Goal: Task Accomplishment & Management: Complete application form

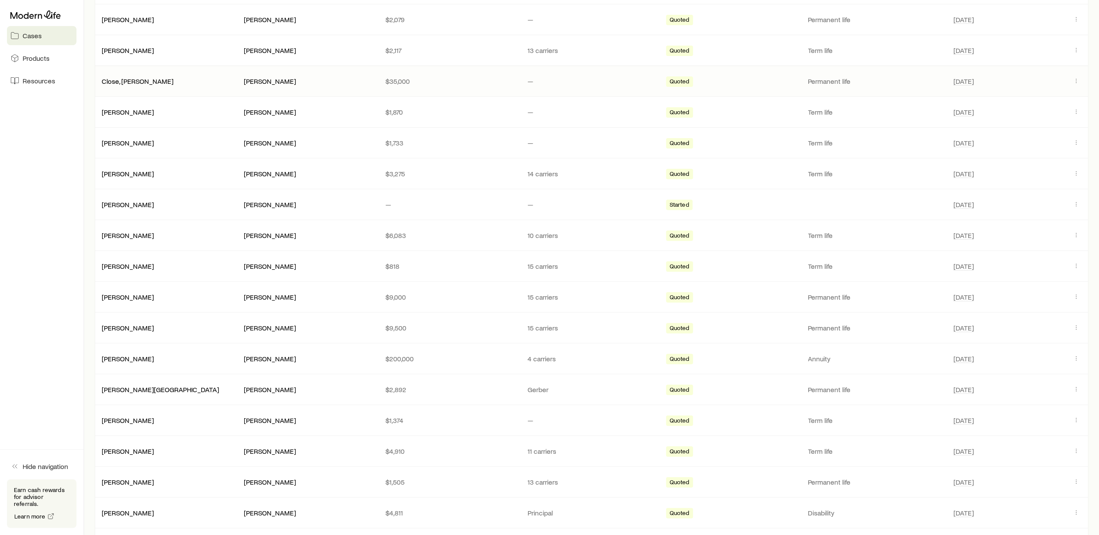
scroll to position [289, 0]
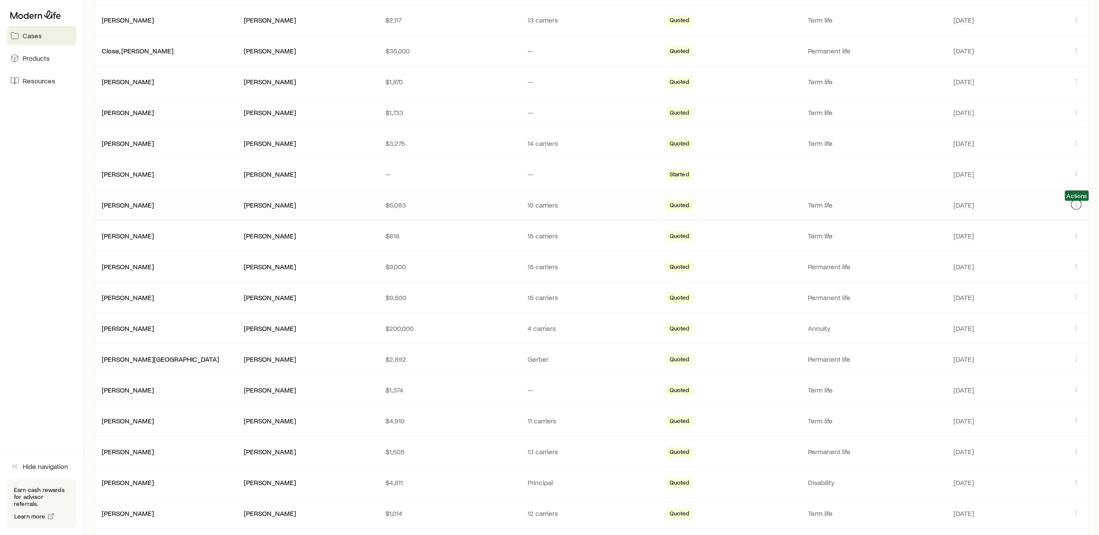
click at [1076, 208] on icon "Client cases" at bounding box center [1076, 204] width 7 height 7
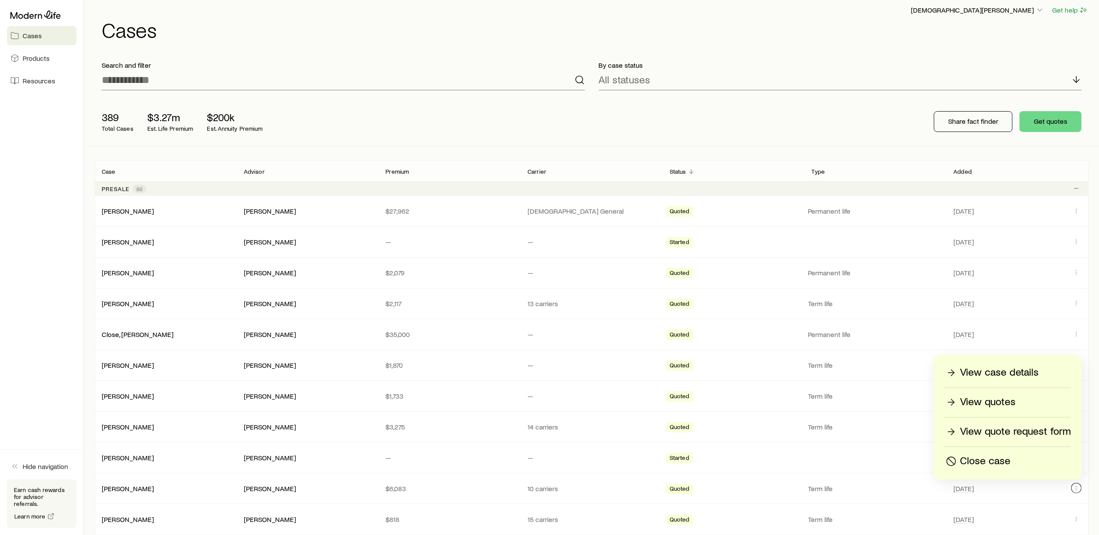
scroll to position [0, 0]
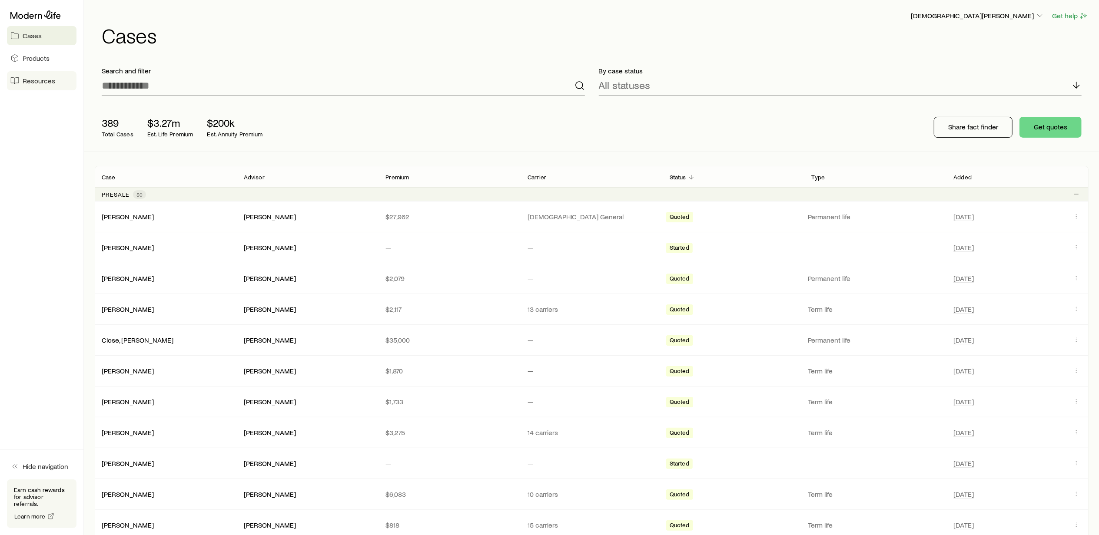
click at [46, 80] on span "Resources" at bounding box center [39, 80] width 33 height 9
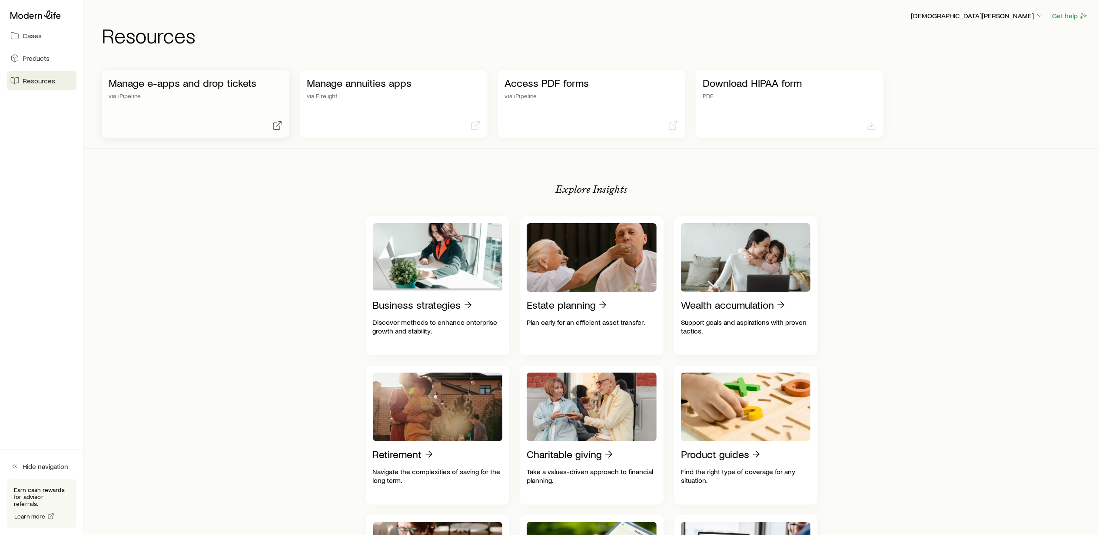
click at [168, 101] on div "Manage e-apps and drop tickets via iPipeline" at bounding box center [196, 104] width 188 height 68
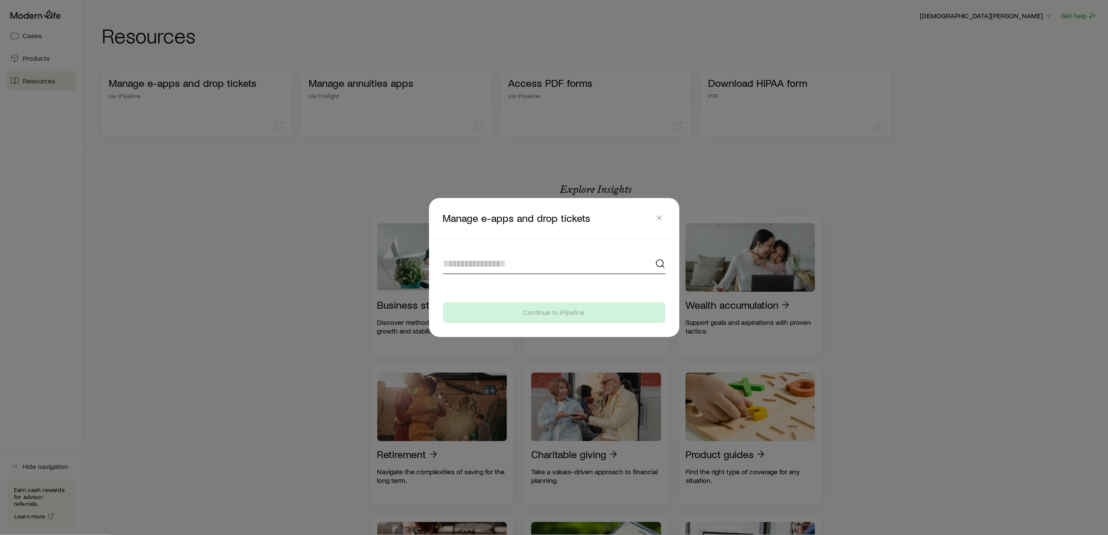
click at [480, 259] on input at bounding box center [554, 263] width 222 height 21
type input "*"
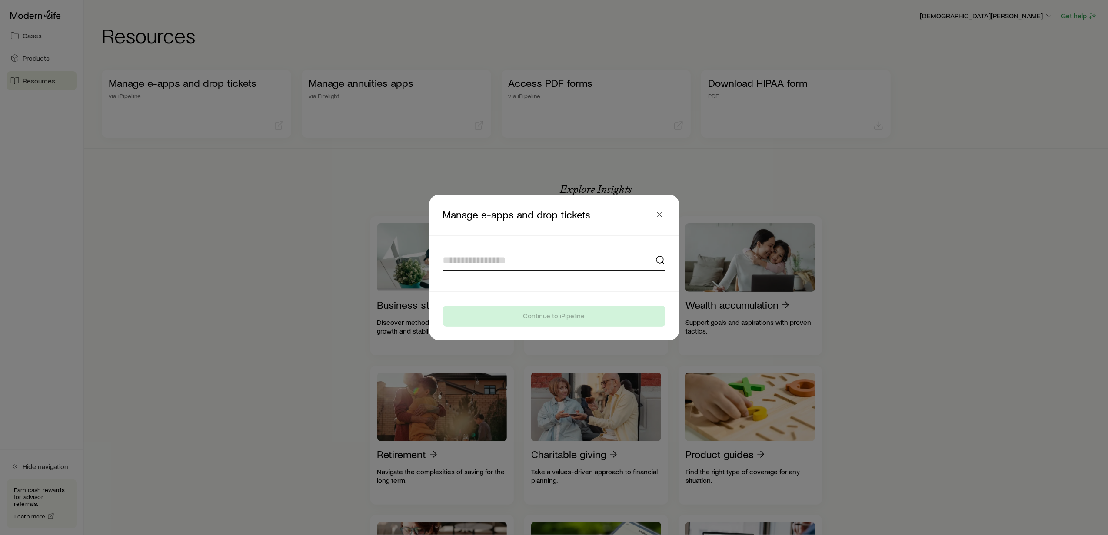
type input "*"
click at [295, 294] on div at bounding box center [554, 267] width 1108 height 535
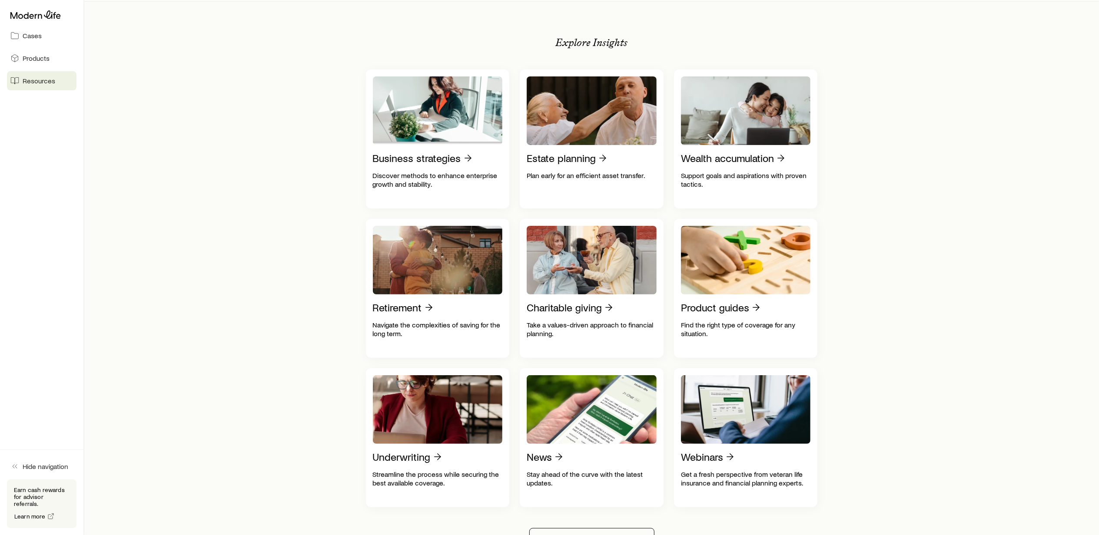
scroll to position [174, 0]
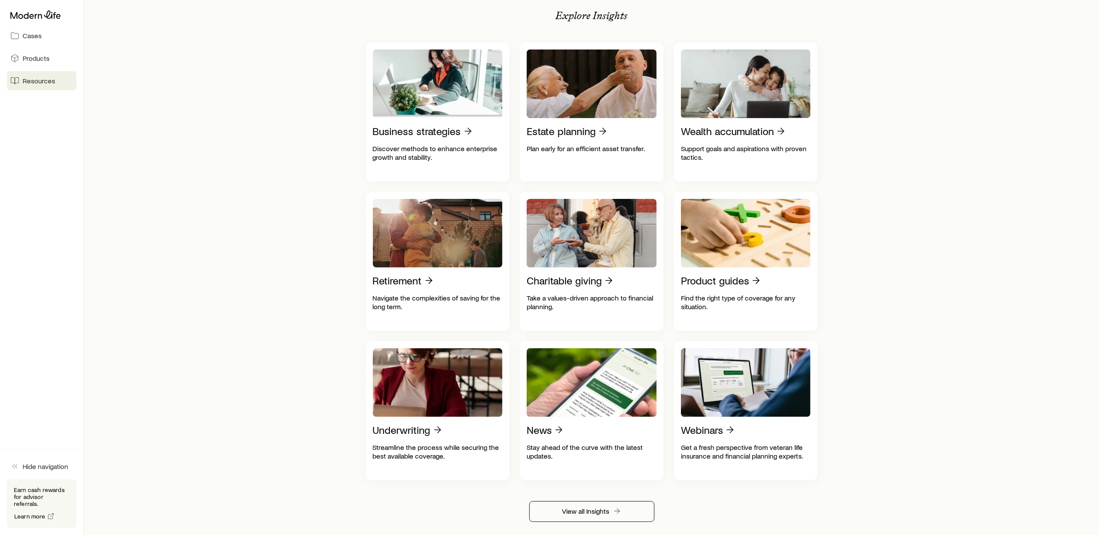
click at [198, 372] on div "Manage e-apps and drop tickets via iPipeline Manage annuities apps via Fireligh…" at bounding box center [592, 414] width 994 height 1056
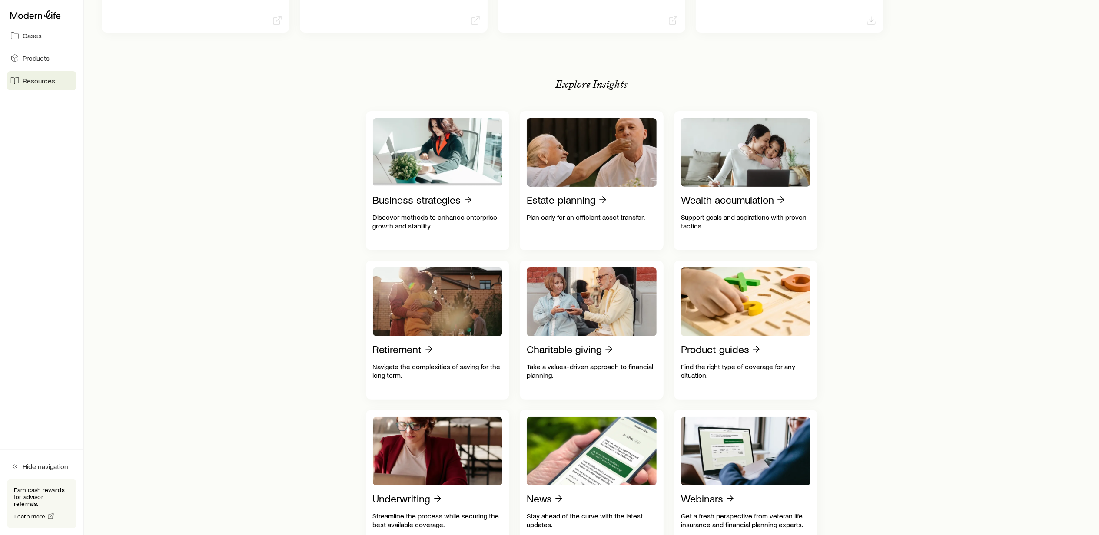
scroll to position [0, 0]
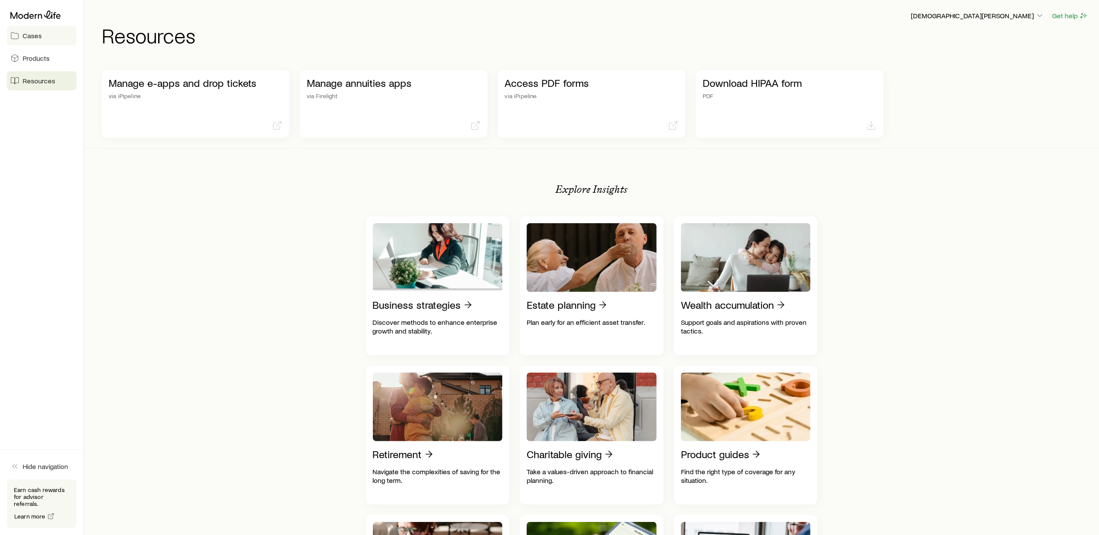
click at [33, 35] on span "Cases" at bounding box center [32, 35] width 19 height 9
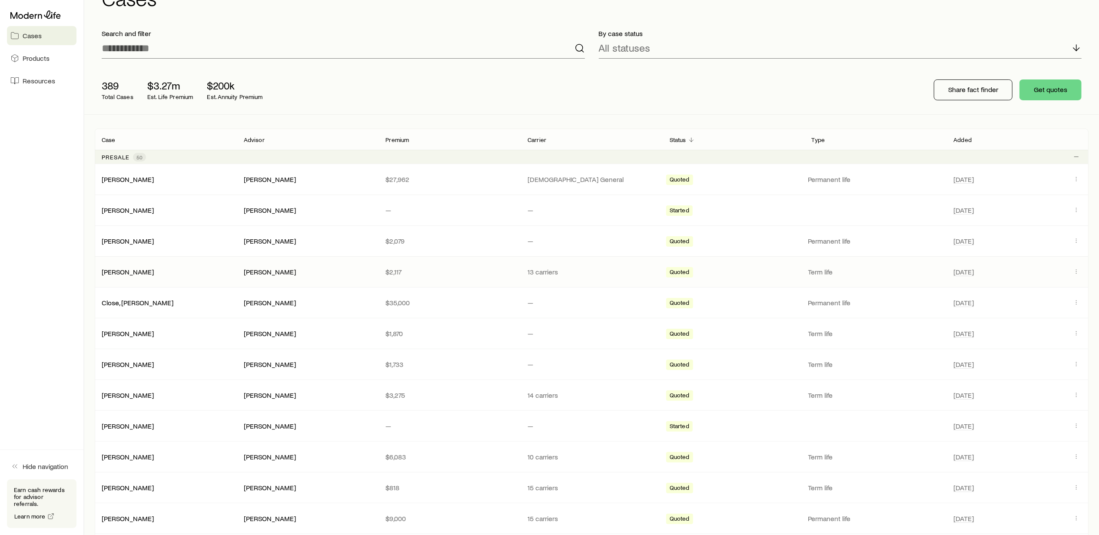
scroll to position [58, 0]
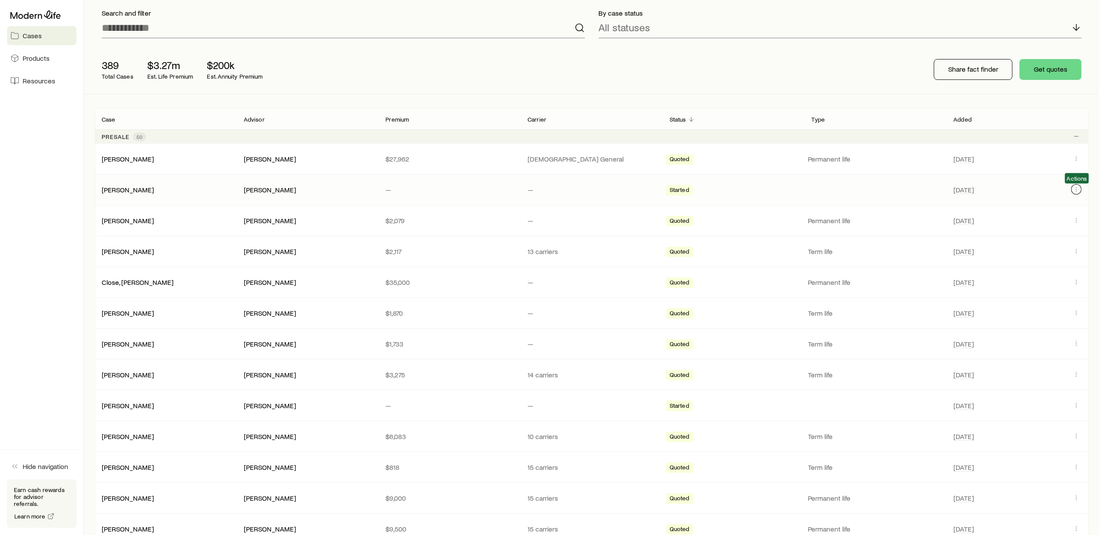
click at [1074, 192] on icon "Client cases" at bounding box center [1076, 189] width 7 height 7
click at [1074, 440] on icon "Client cases" at bounding box center [1076, 436] width 7 height 7
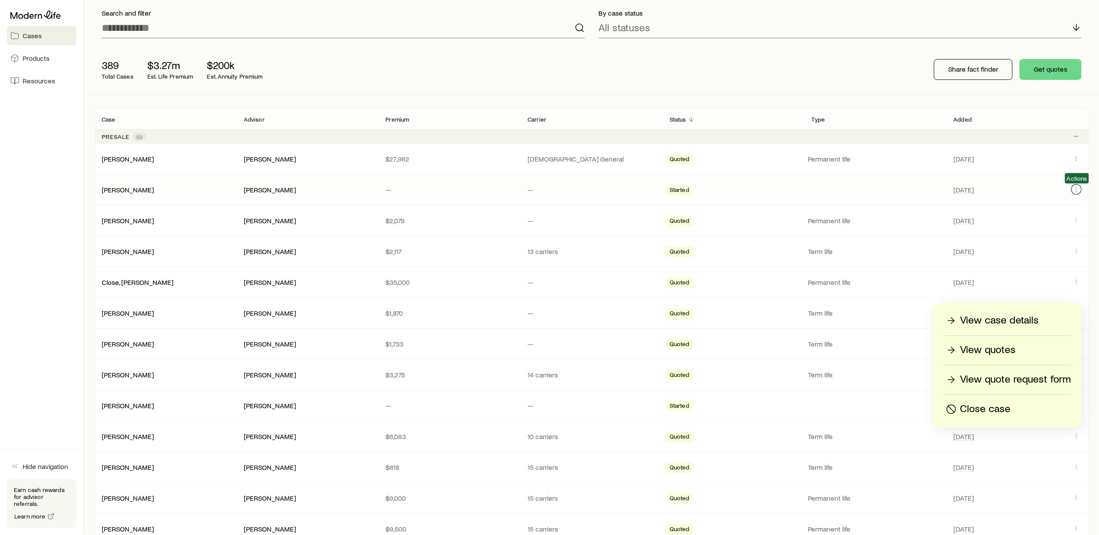
click at [1075, 191] on icon "Client cases" at bounding box center [1076, 189] width 7 height 7
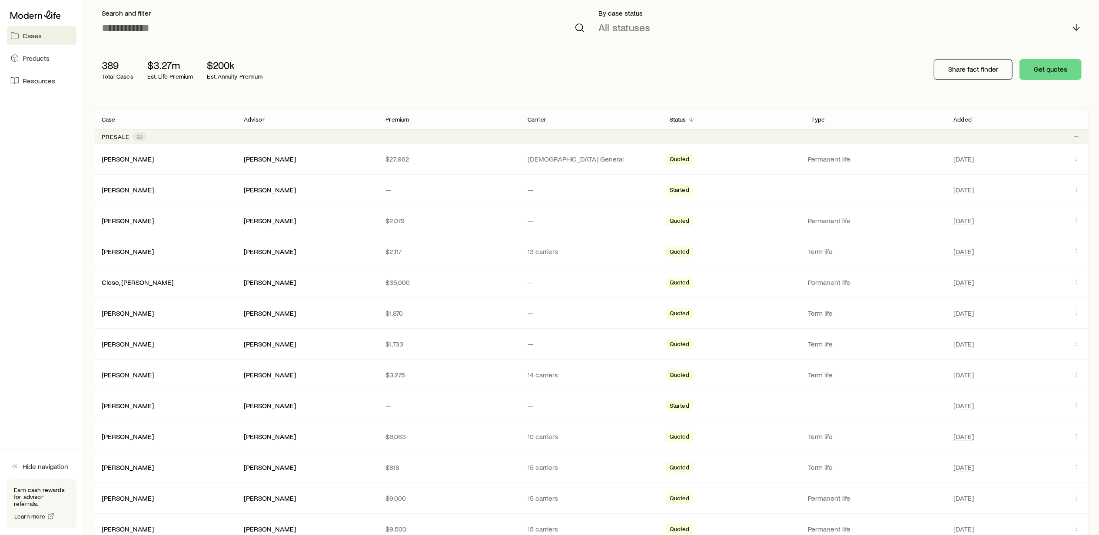
click at [819, 66] on div "389 Total Cases $3.27m Est. Life Premium $200k Est. Annuity Premium Share fact …" at bounding box center [592, 69] width 994 height 49
click at [1076, 188] on icon "Client cases" at bounding box center [1076, 189] width 7 height 7
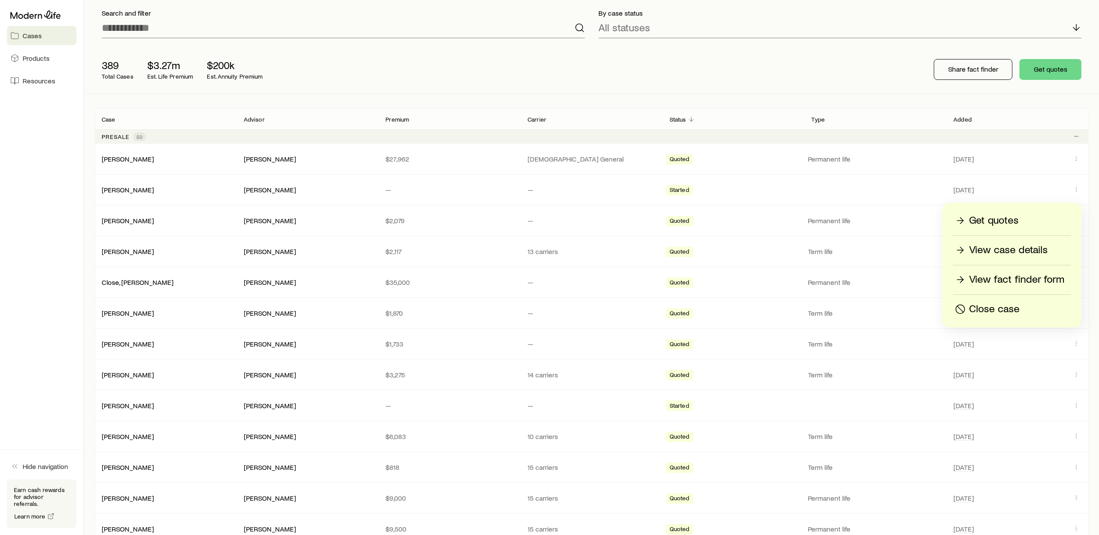
click at [988, 279] on p "View fact finder form" at bounding box center [1016, 280] width 95 height 14
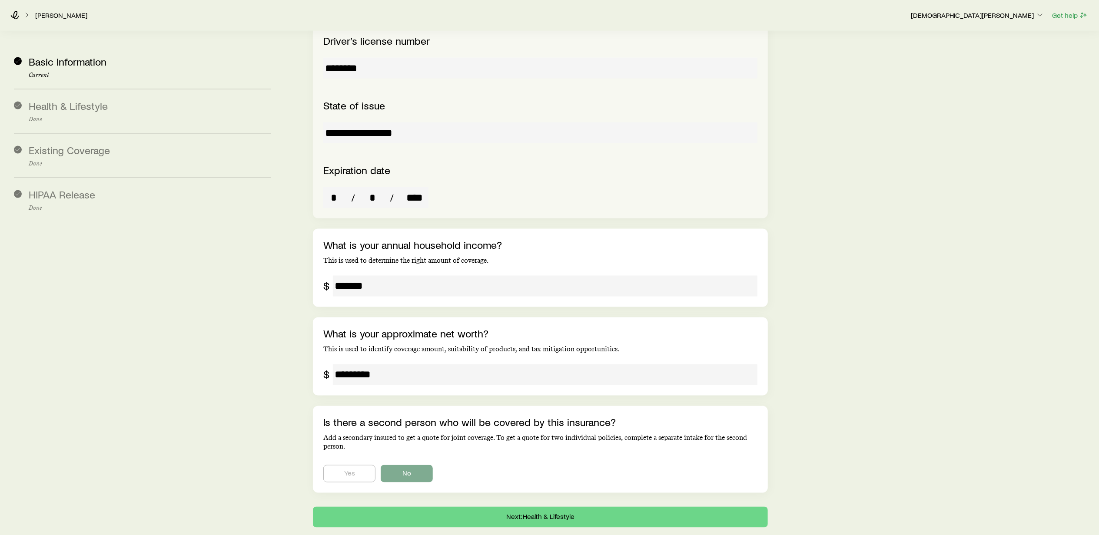
scroll to position [1427, 0]
